Goal: Find specific page/section: Find specific page/section

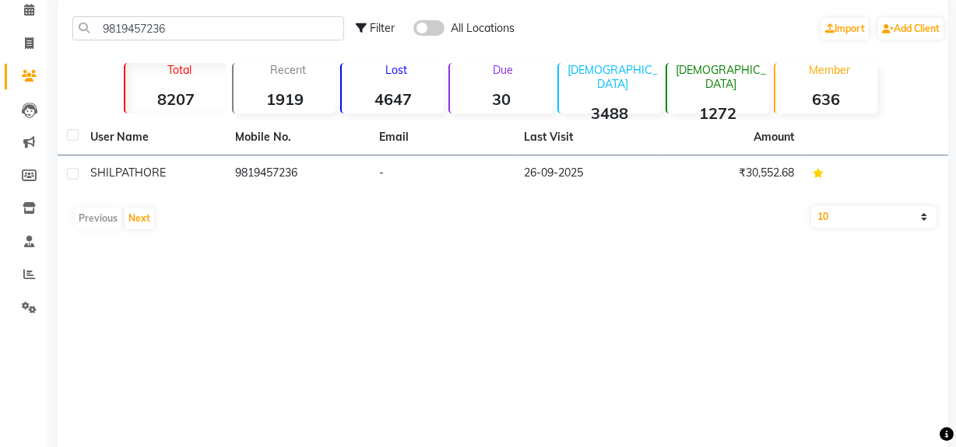
drag, startPoint x: 0, startPoint y: 0, endPoint x: 291, endPoint y: 65, distance: 298.1
click at [296, 33] on input "9819457236" at bounding box center [208, 28] width 272 height 24
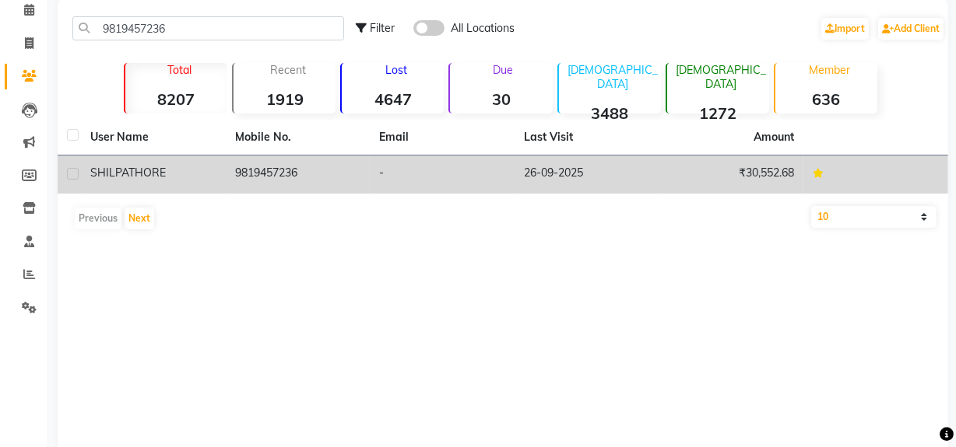
type input "9819457236"
click at [121, 169] on span "SHILPA" at bounding box center [109, 173] width 38 height 14
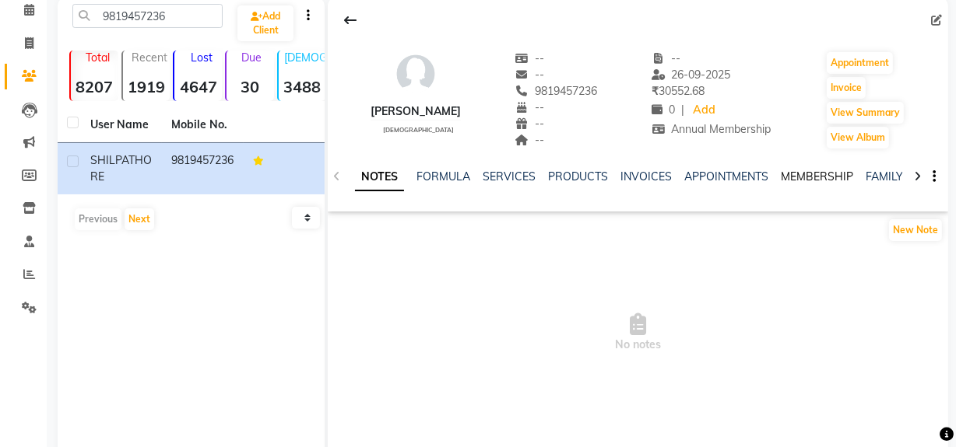
click at [807, 177] on link "MEMBERSHIP" at bounding box center [817, 177] width 72 height 14
